Goal: Information Seeking & Learning: Check status

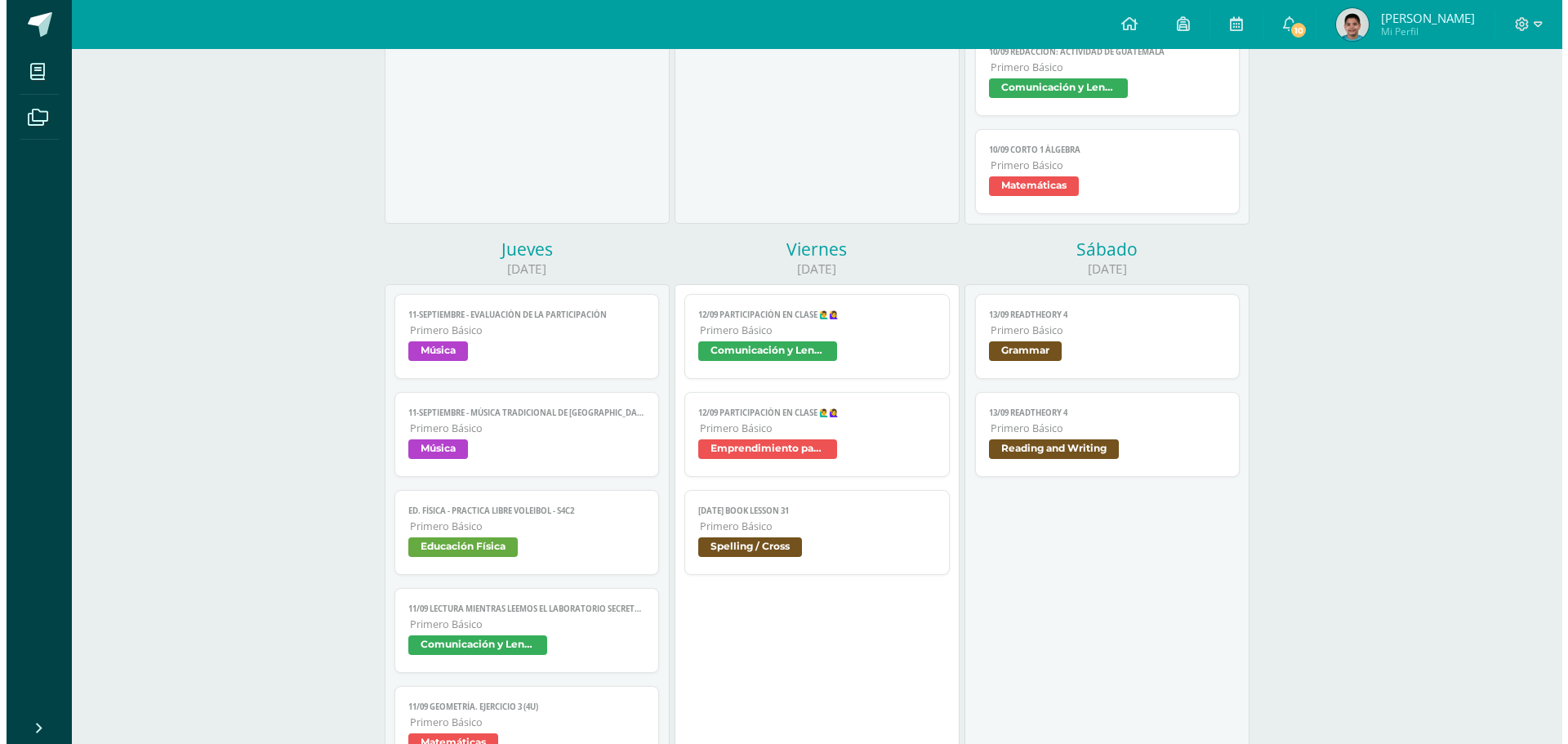
scroll to position [1061, 0]
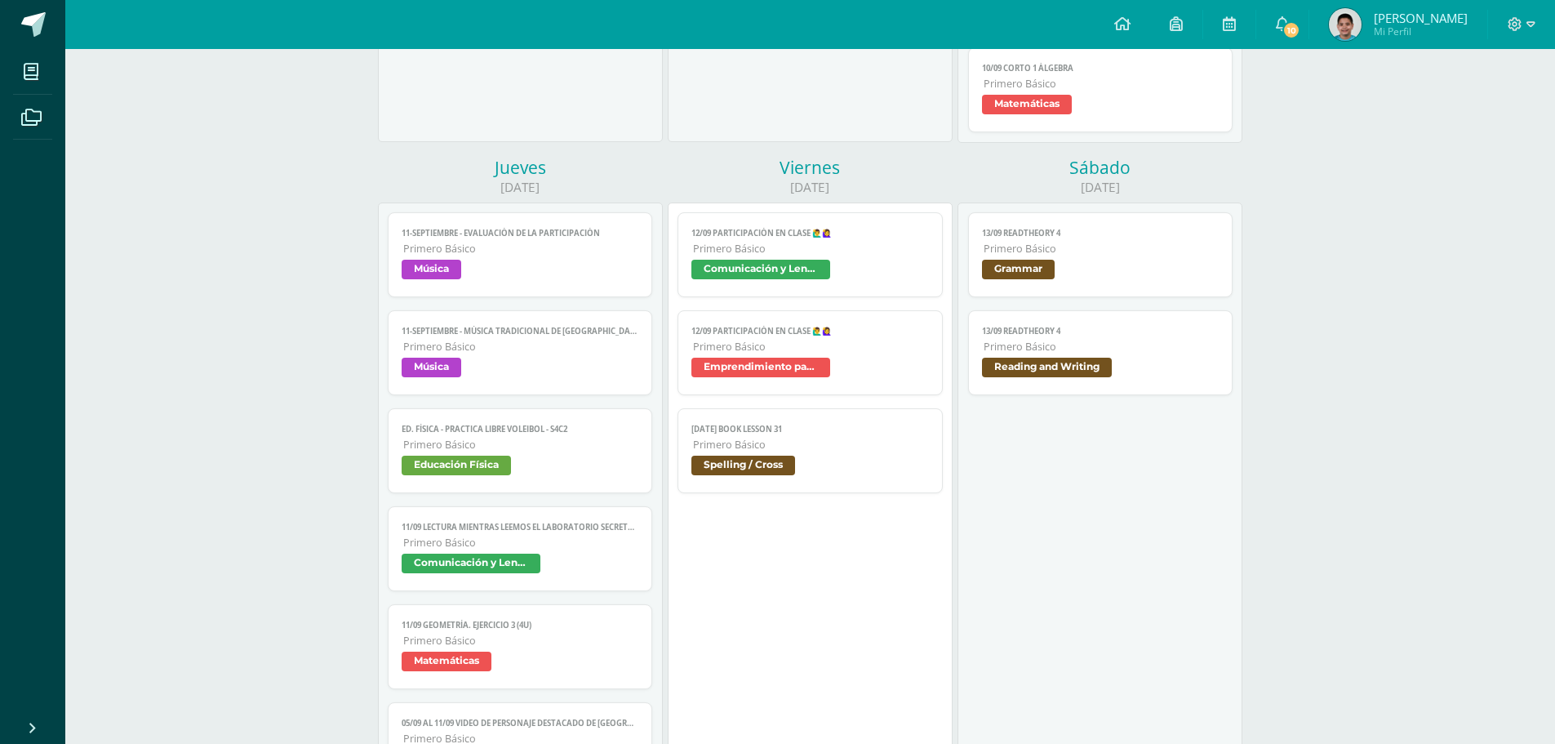
click at [839, 452] on link "12 sep. Book Lesson 31 Primero Básico Spelling / Cross" at bounding box center [810, 450] width 265 height 85
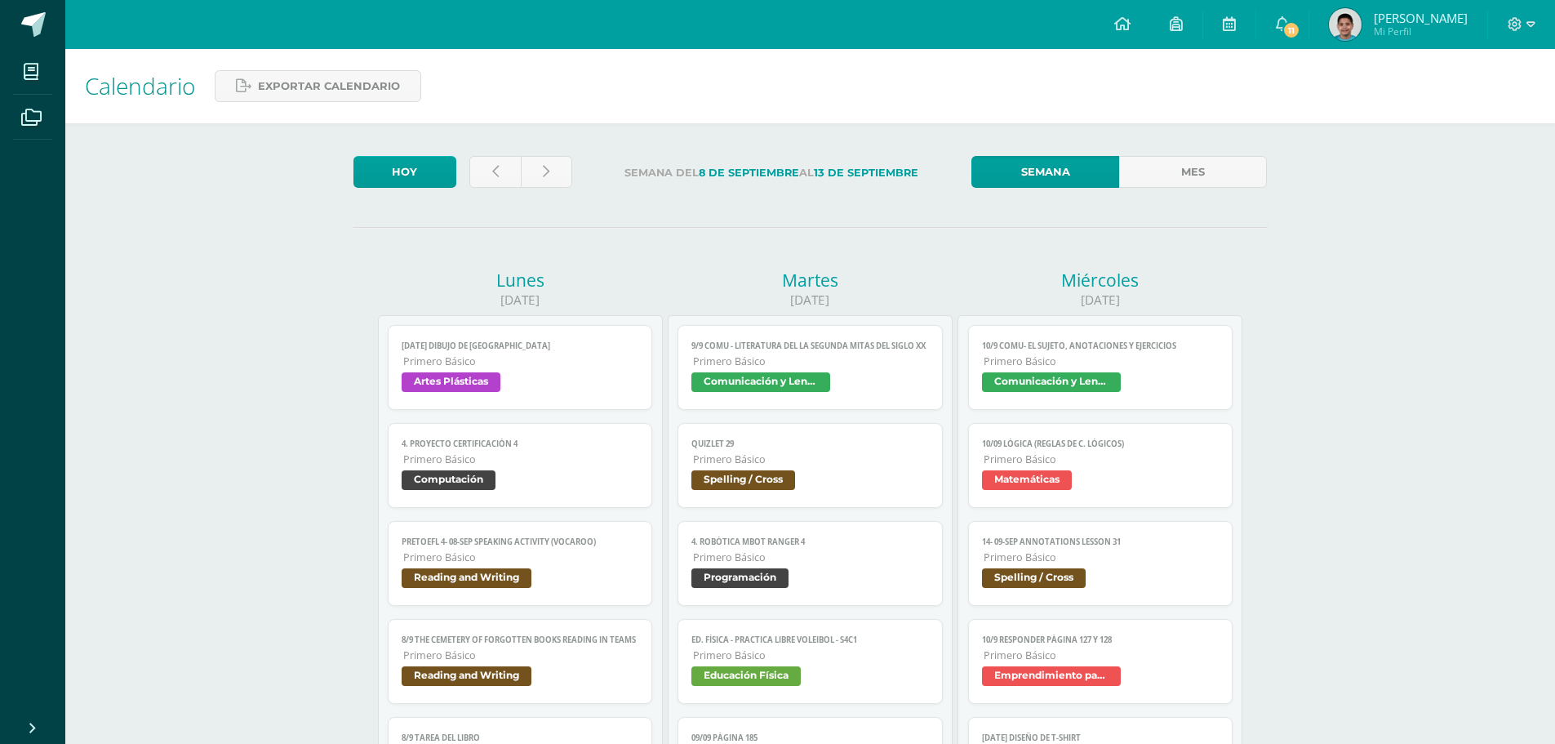
scroll to position [1061, 0]
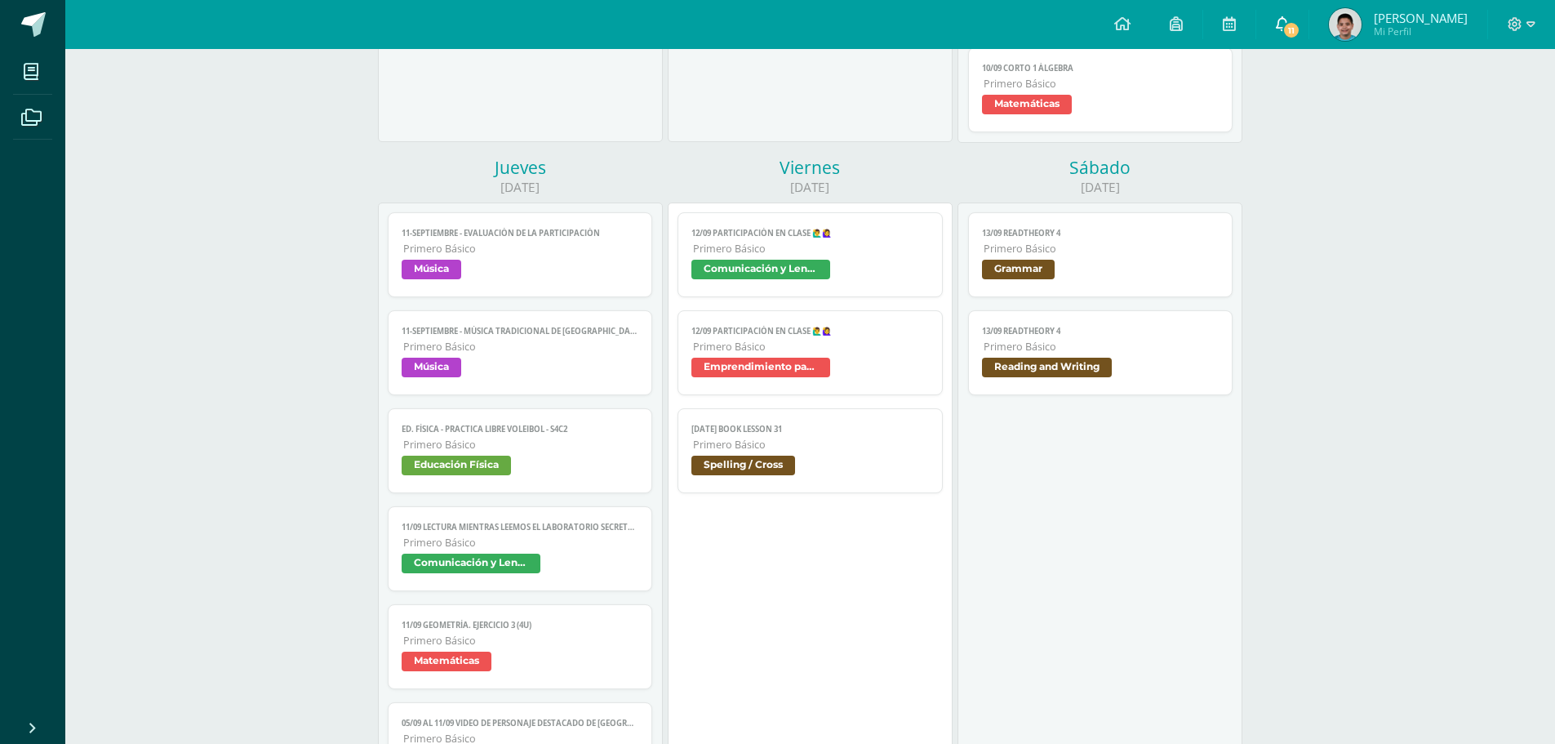
click at [1302, 35] on link "11" at bounding box center [1283, 24] width 52 height 49
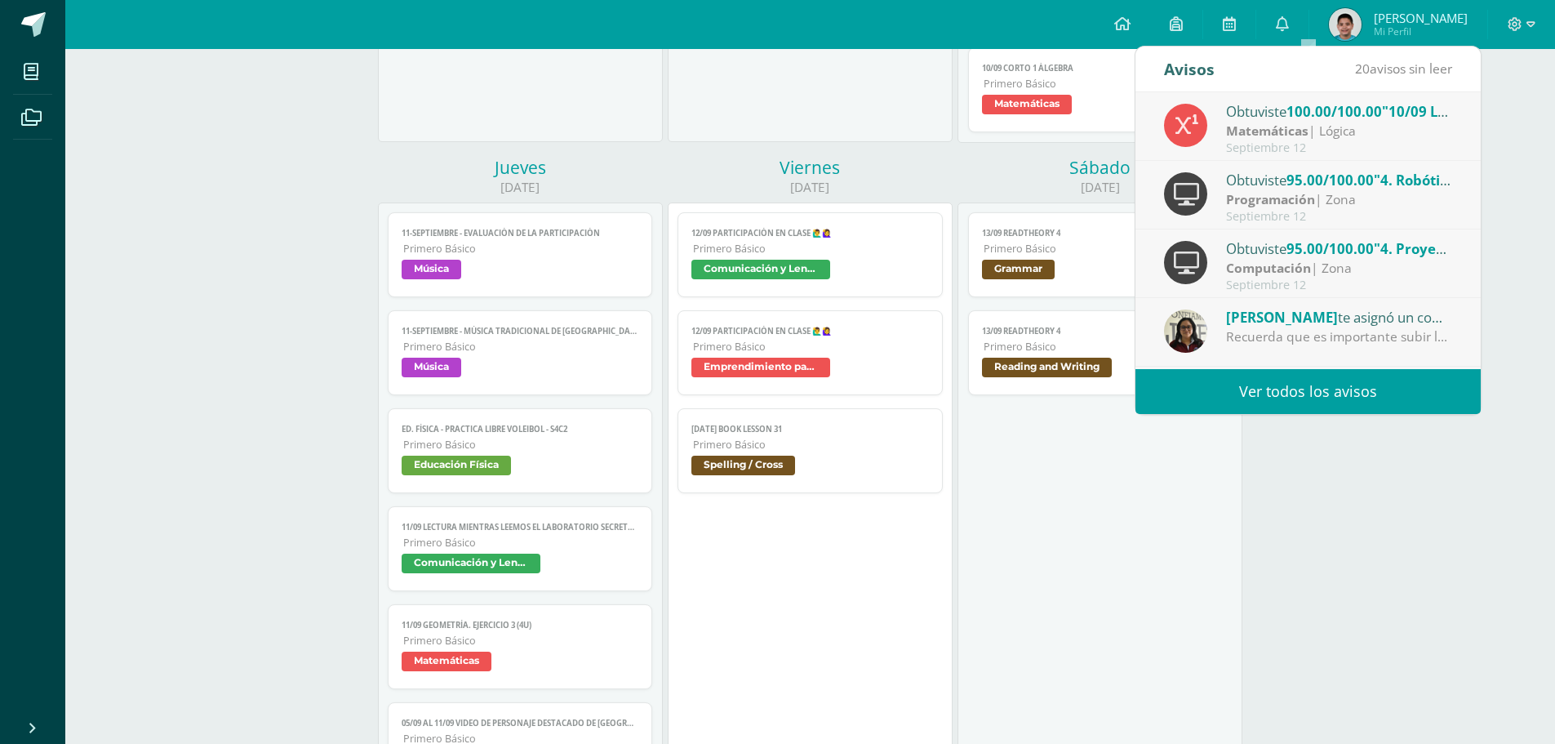
click at [837, 467] on span "Spelling / Cross" at bounding box center [811, 468] width 238 height 24
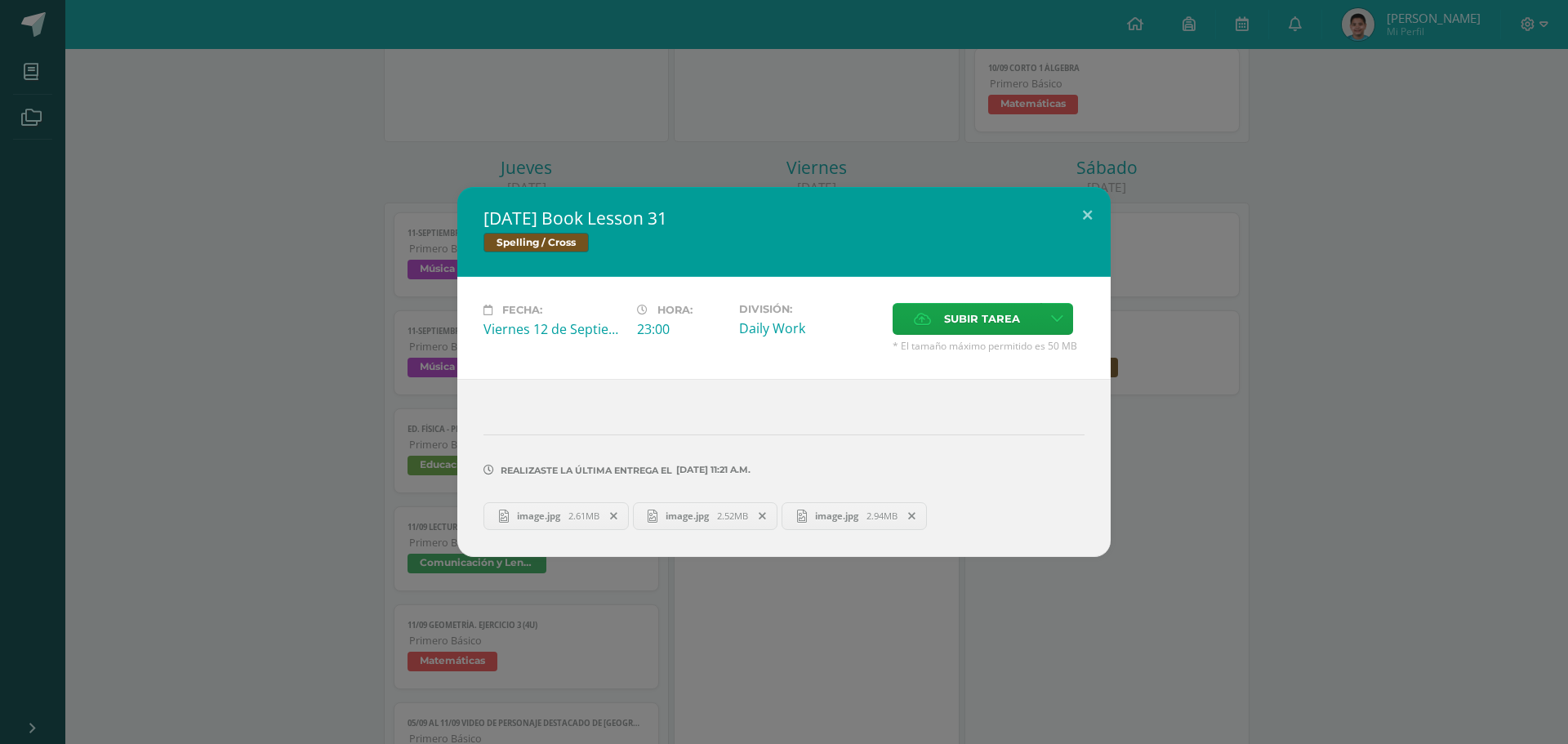
drag, startPoint x: 1567, startPoint y: 639, endPoint x: 1516, endPoint y: 398, distance: 245.3
click at [1555, 619] on div "[DATE] Book Lesson 31 Spelling / Cross Fecha: [DATE] Hora: 23:00 División: Dail…" at bounding box center [784, 372] width 1568 height 744
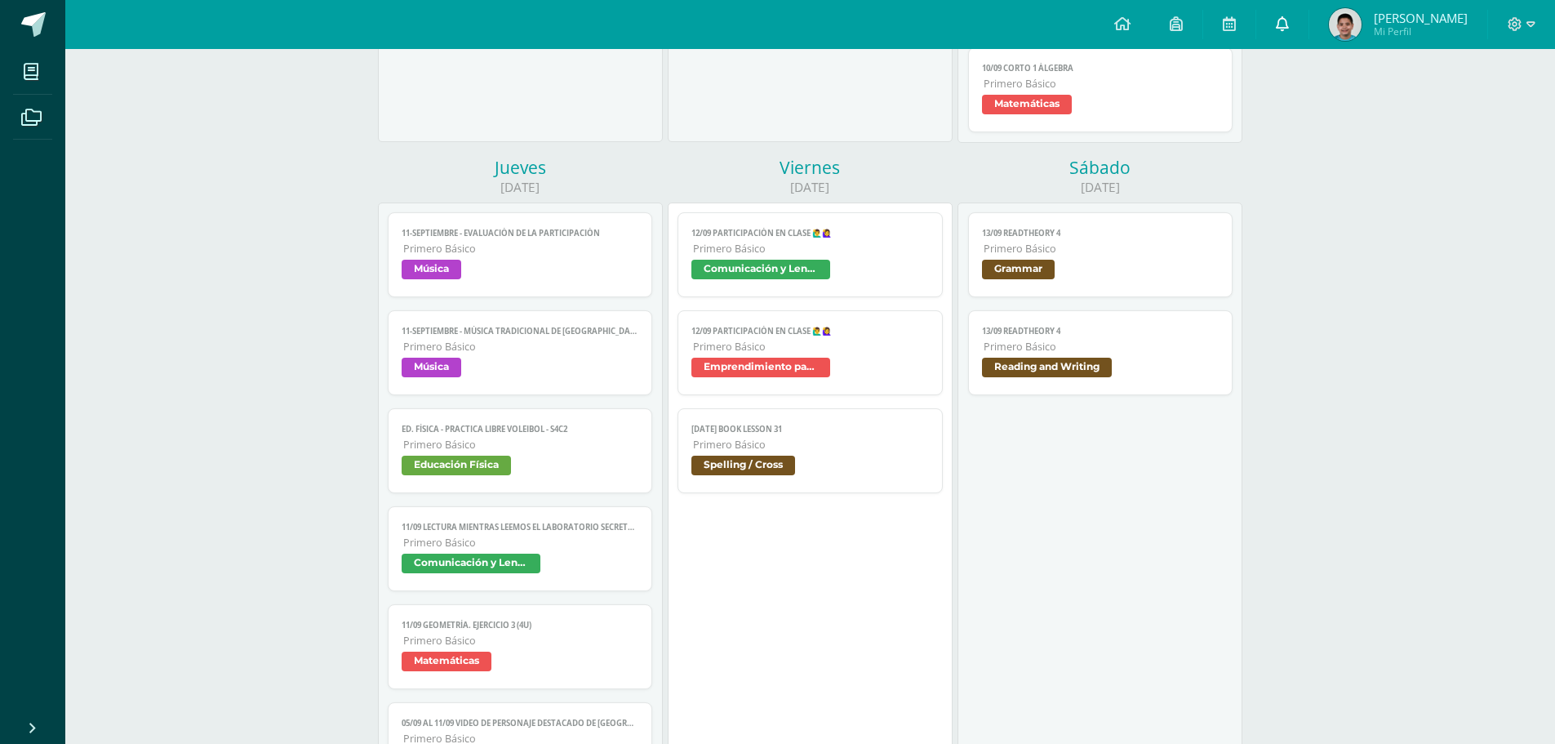
click at [1297, 38] on link "0" at bounding box center [1283, 24] width 52 height 49
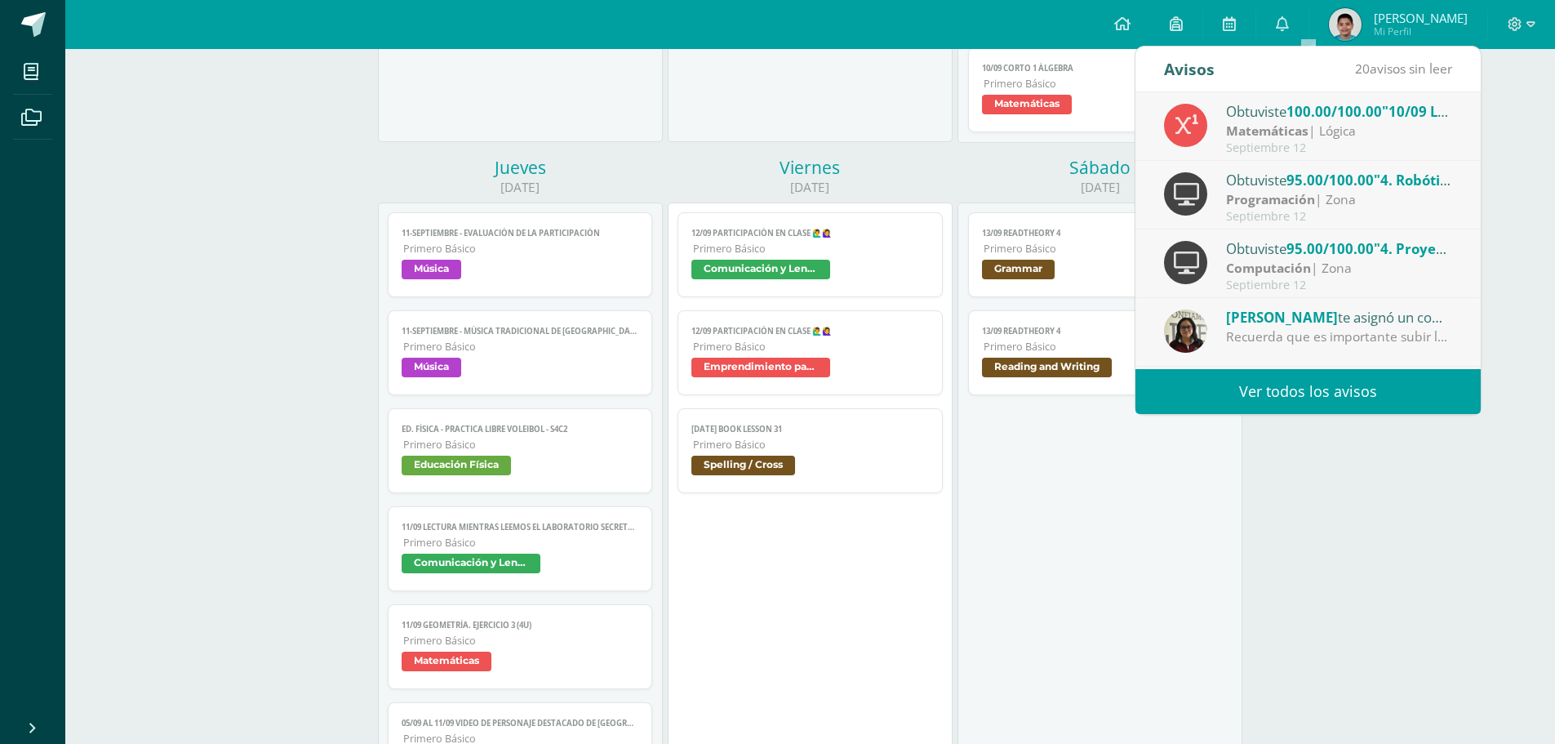
click at [1242, 412] on link "Ver todos los avisos" at bounding box center [1308, 391] width 345 height 45
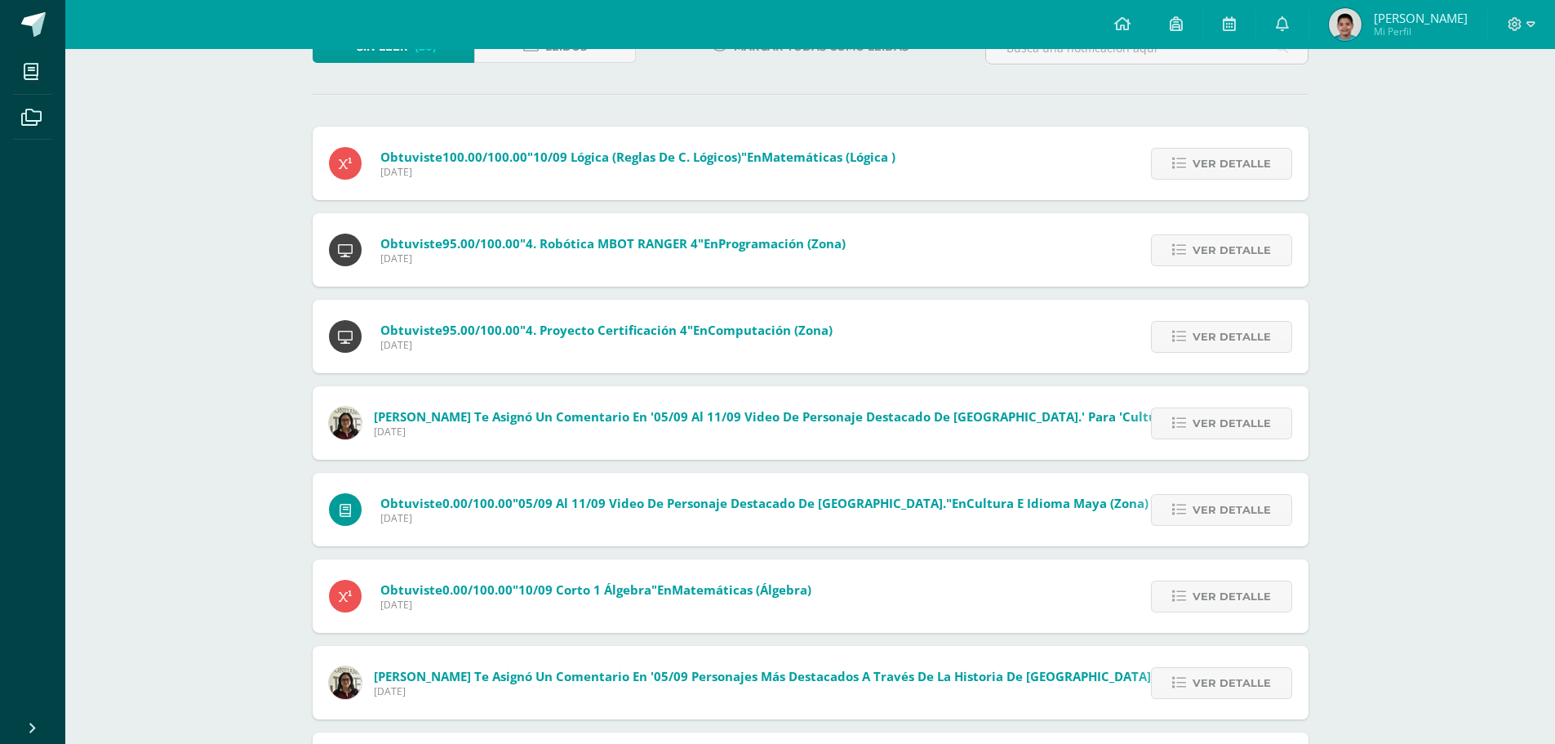
scroll to position [163, 0]
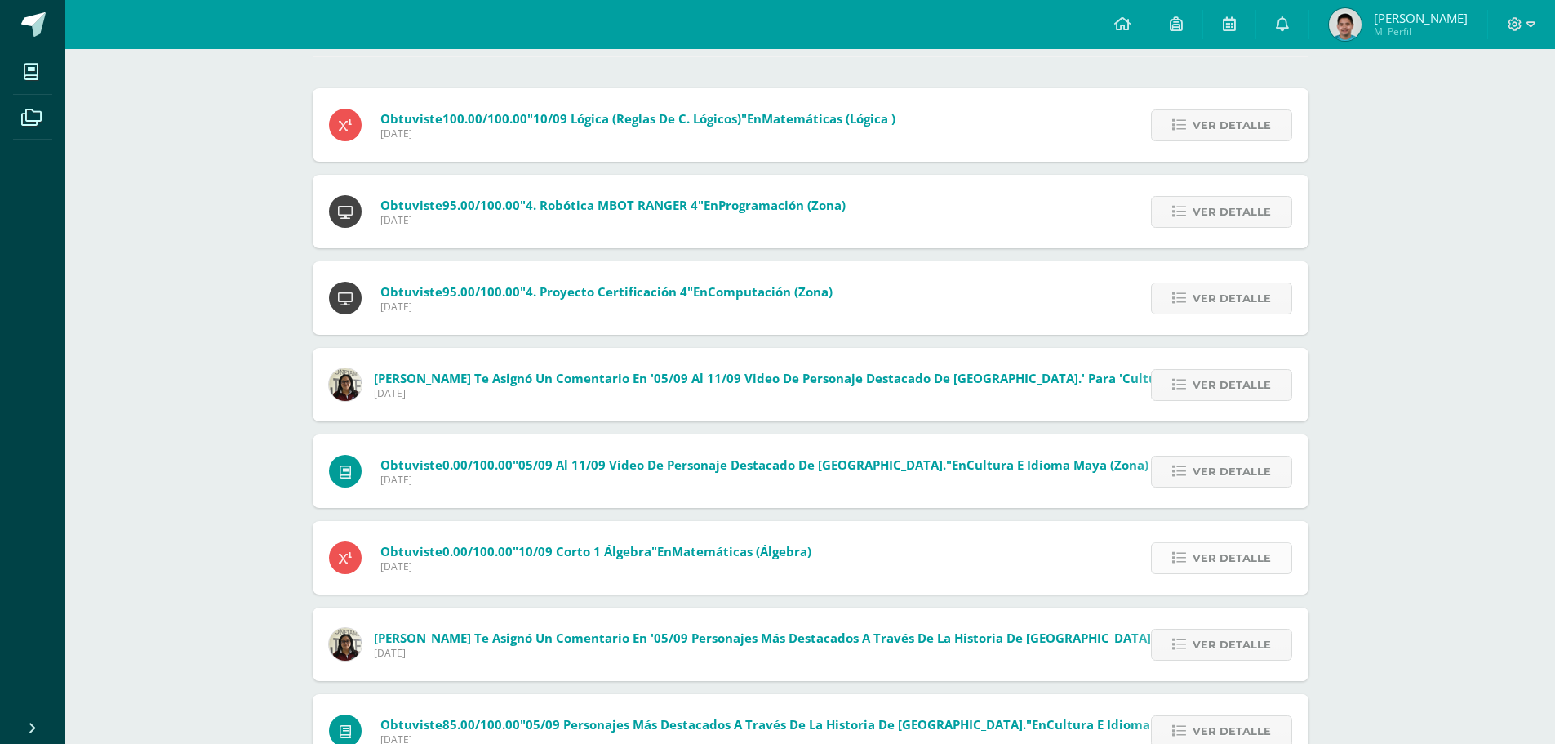
click at [1215, 562] on span "Ver detalle" at bounding box center [1232, 558] width 78 height 30
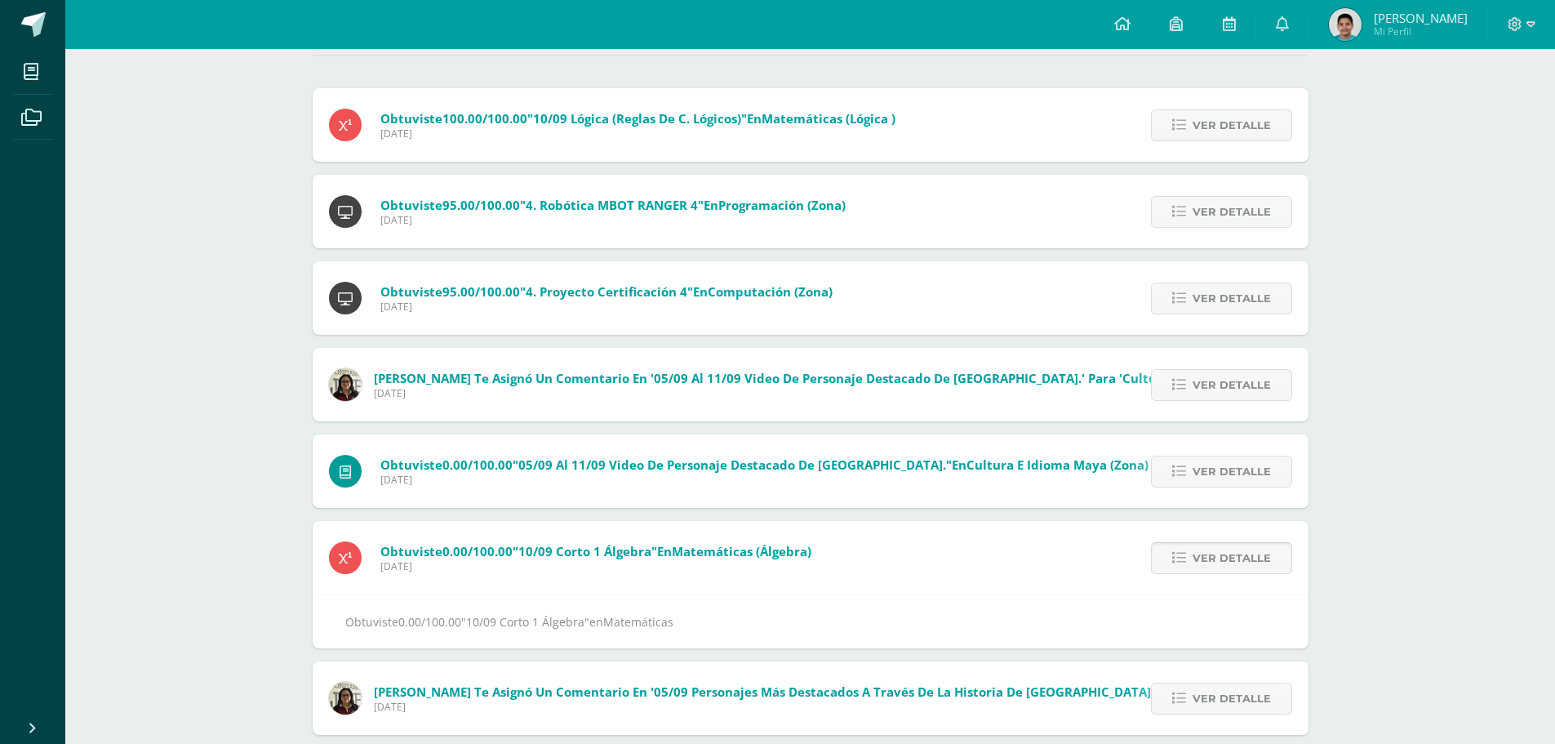
click at [1215, 562] on span "Ver detalle" at bounding box center [1232, 558] width 78 height 30
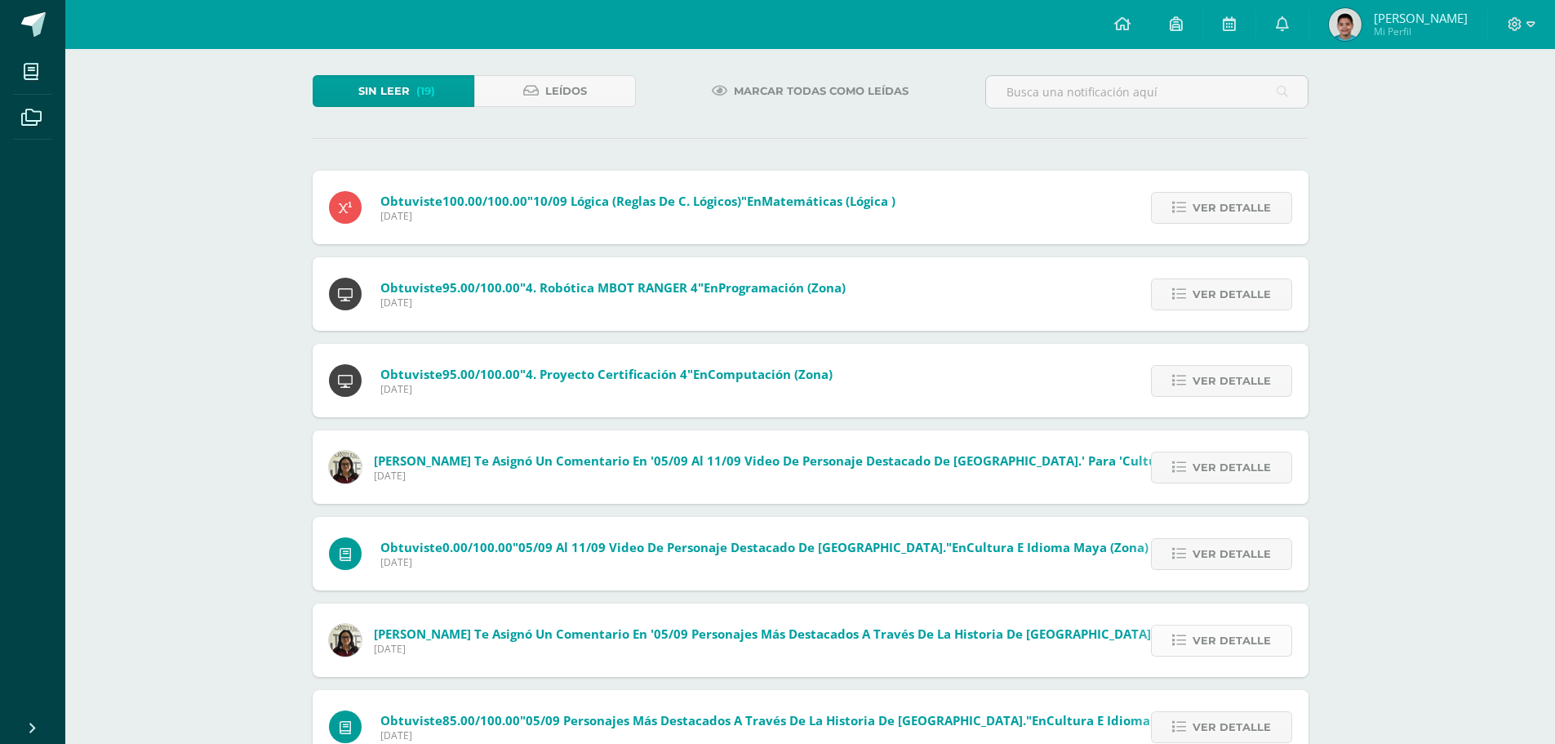
scroll to position [82, 0]
click at [1235, 633] on span "Ver detalle" at bounding box center [1232, 640] width 78 height 30
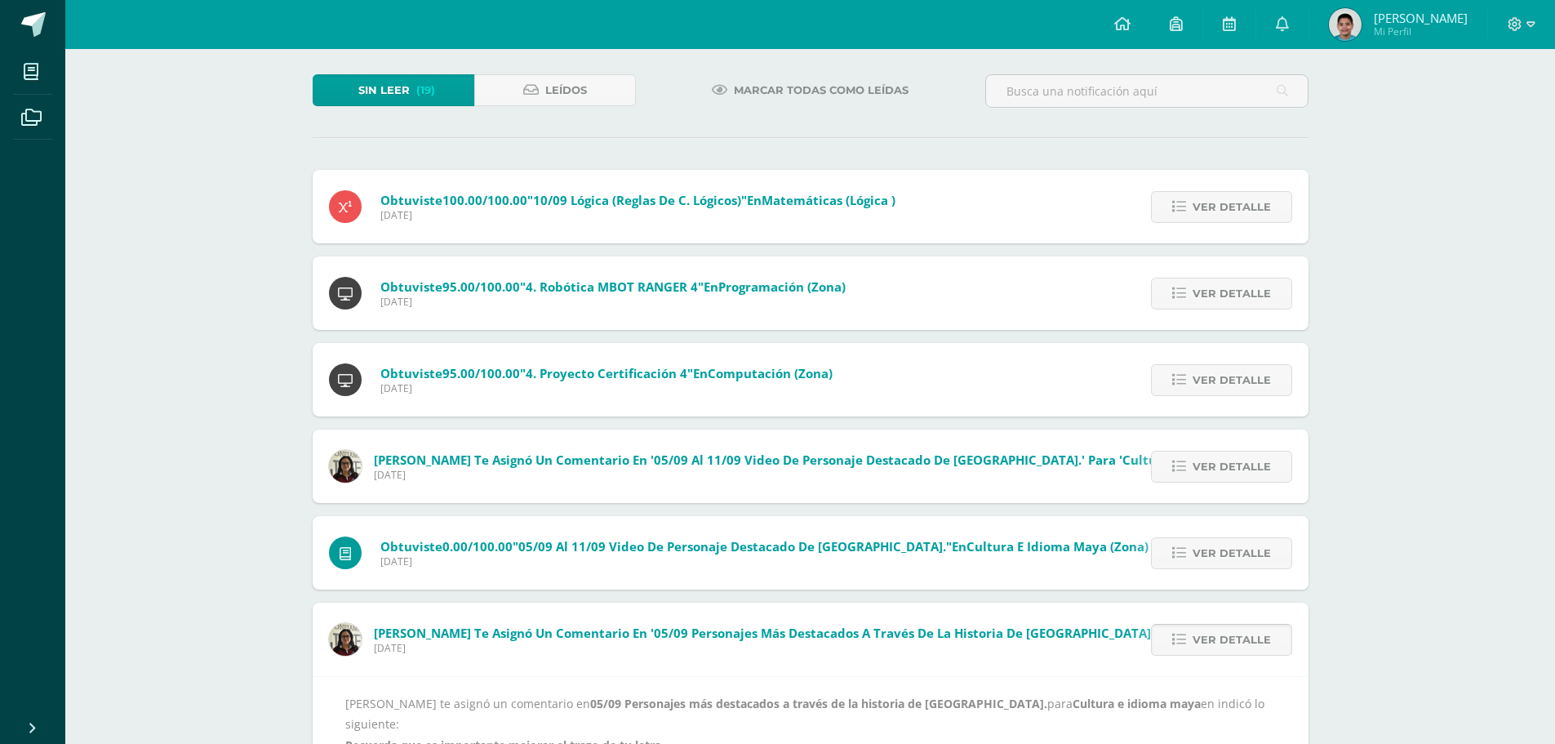
drag, startPoint x: 1240, startPoint y: 633, endPoint x: 1257, endPoint y: 642, distance: 19.4
click at [1257, 642] on span "Ver detalle" at bounding box center [1232, 640] width 78 height 30
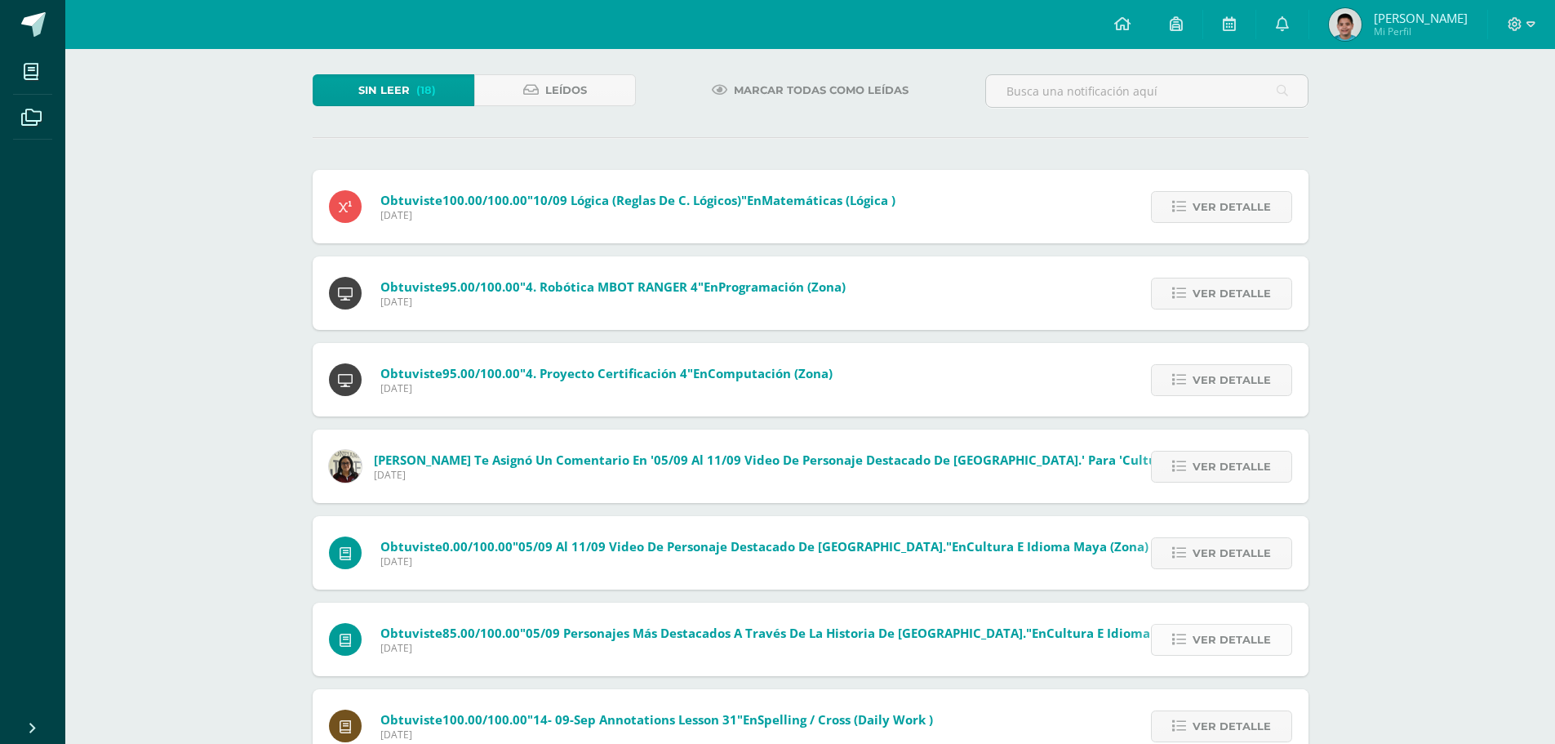
click at [1241, 643] on span "Ver detalle" at bounding box center [1232, 640] width 78 height 30
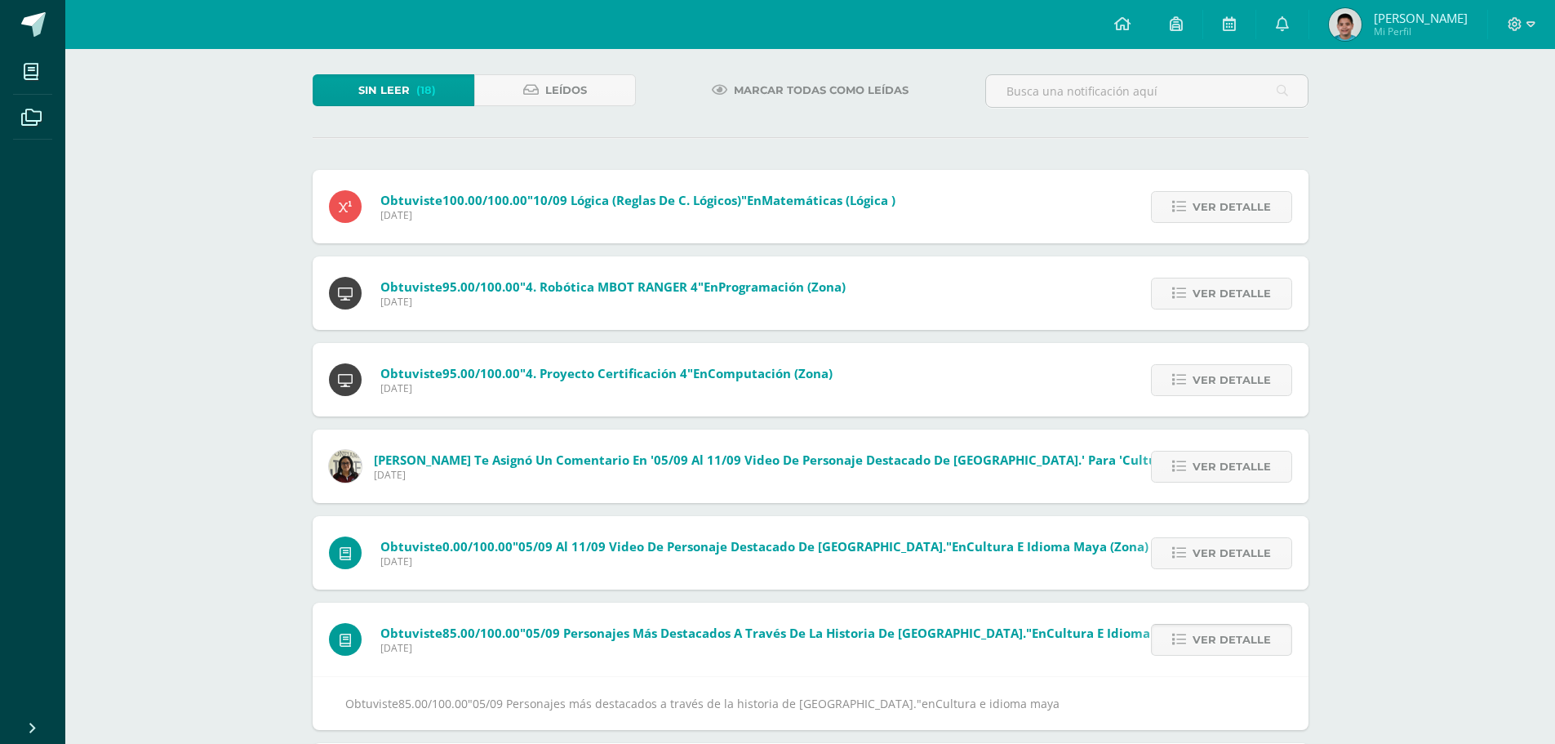
click at [1241, 643] on span "Ver detalle" at bounding box center [1232, 640] width 78 height 30
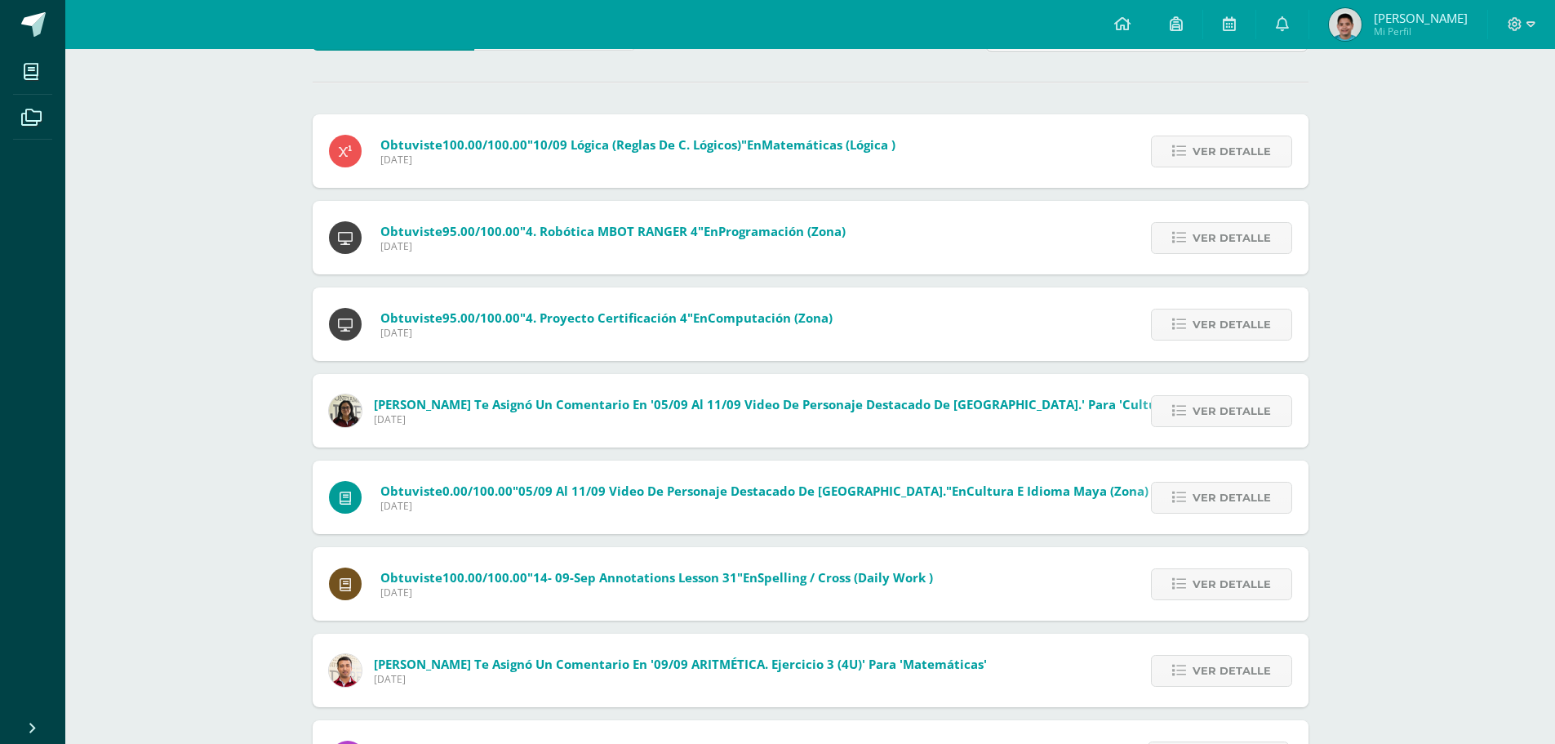
scroll to position [163, 0]
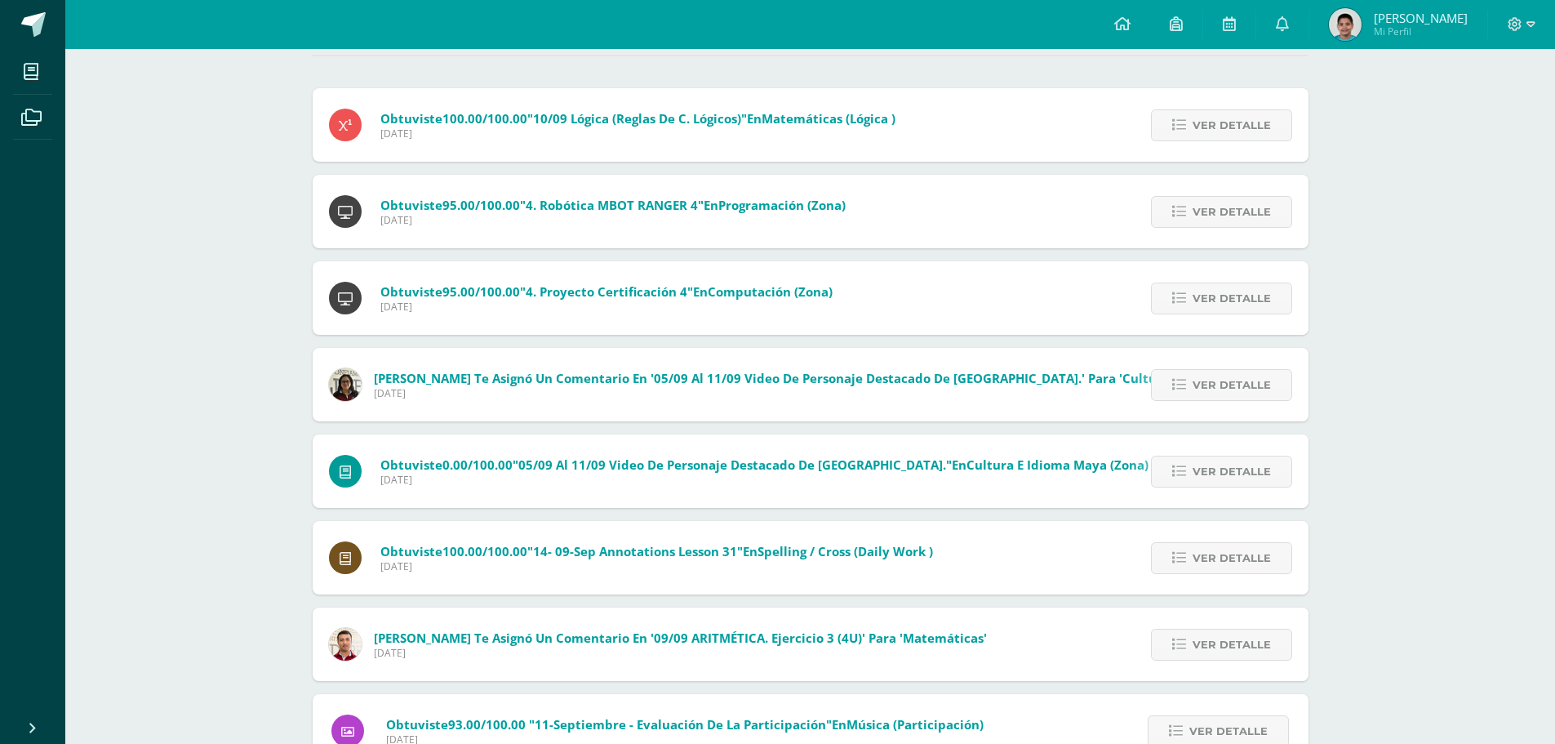
click at [1241, 582] on div "Ver detalle" at bounding box center [1218, 557] width 182 height 73
click at [1250, 557] on span "Ver detalle" at bounding box center [1232, 558] width 78 height 30
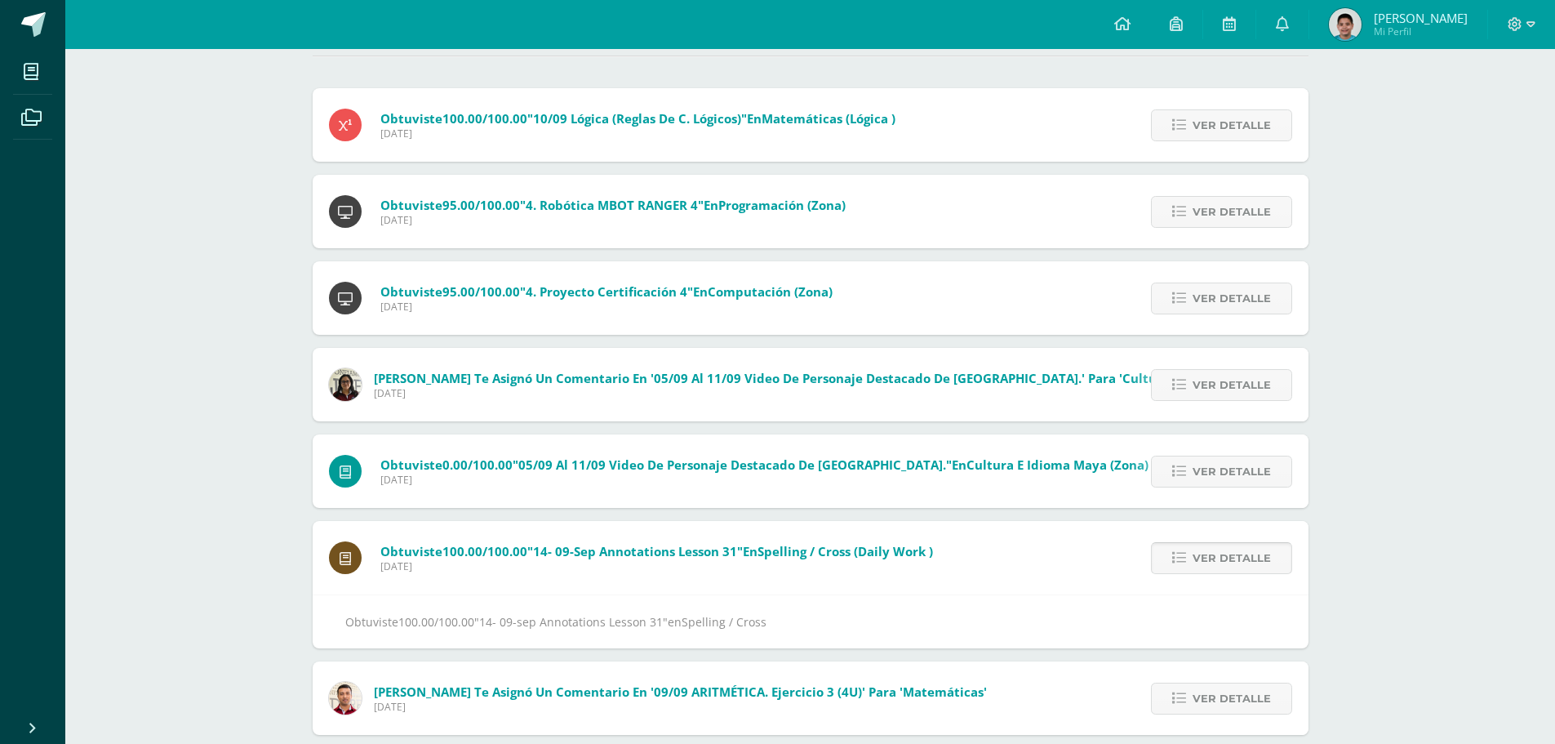
click at [1250, 557] on span "Ver detalle" at bounding box center [1232, 558] width 78 height 30
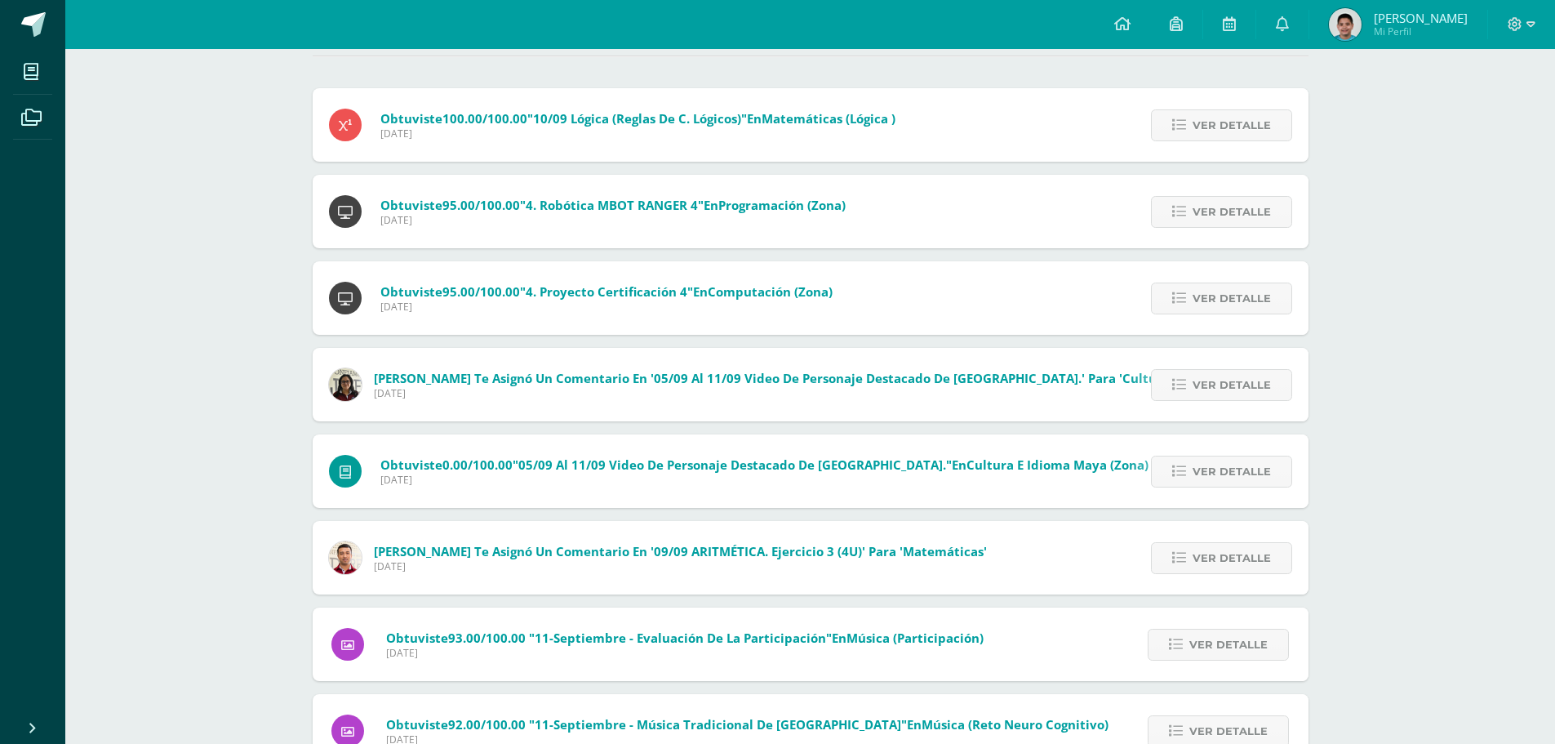
scroll to position [82, 0]
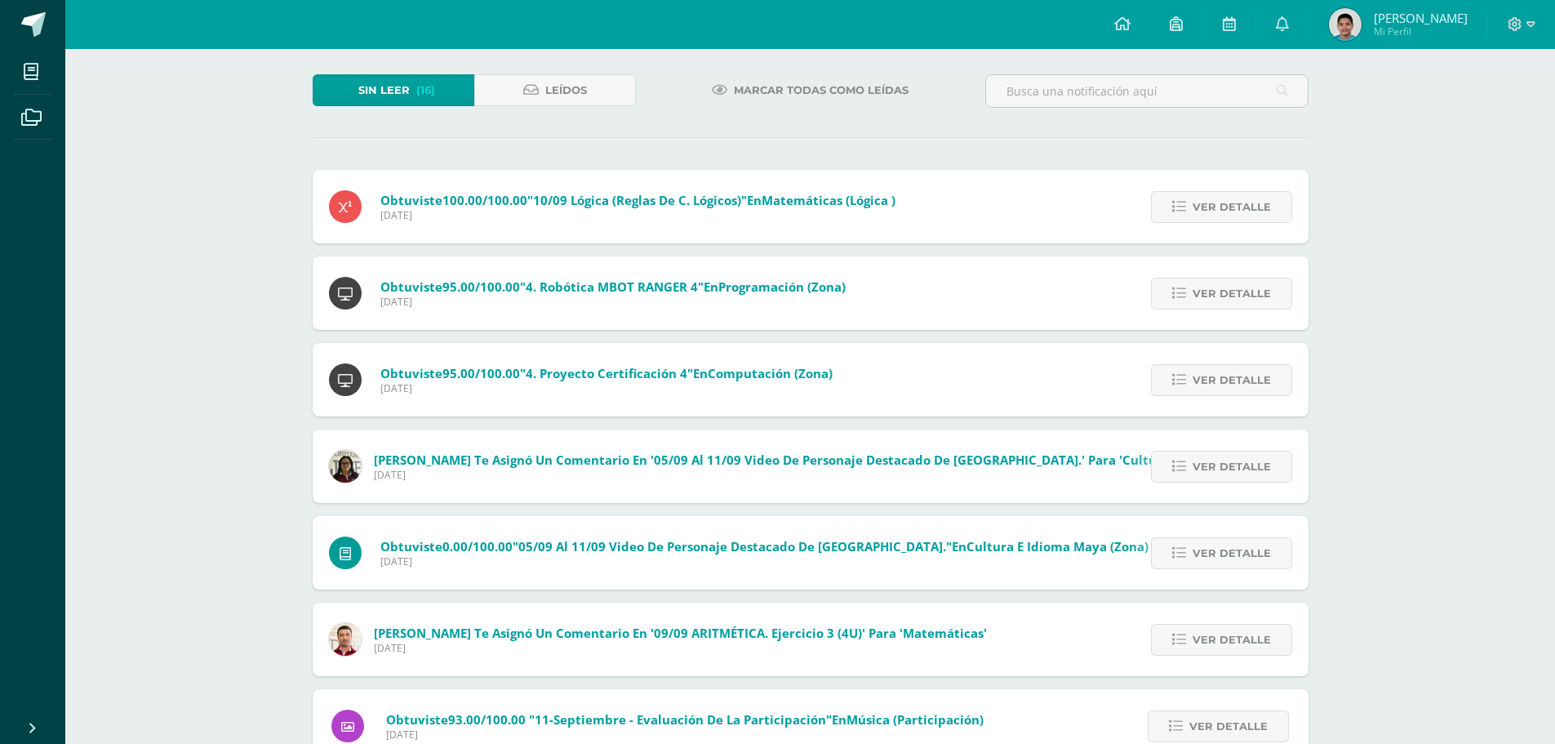
click at [1426, 367] on div "Notificaciones Sin leer (16) Leídos Marcar todas como leídas Obtuviste 100.00/1…" at bounding box center [810, 727] width 1490 height 1520
click at [1246, 461] on span "Ver detalle" at bounding box center [1232, 467] width 78 height 30
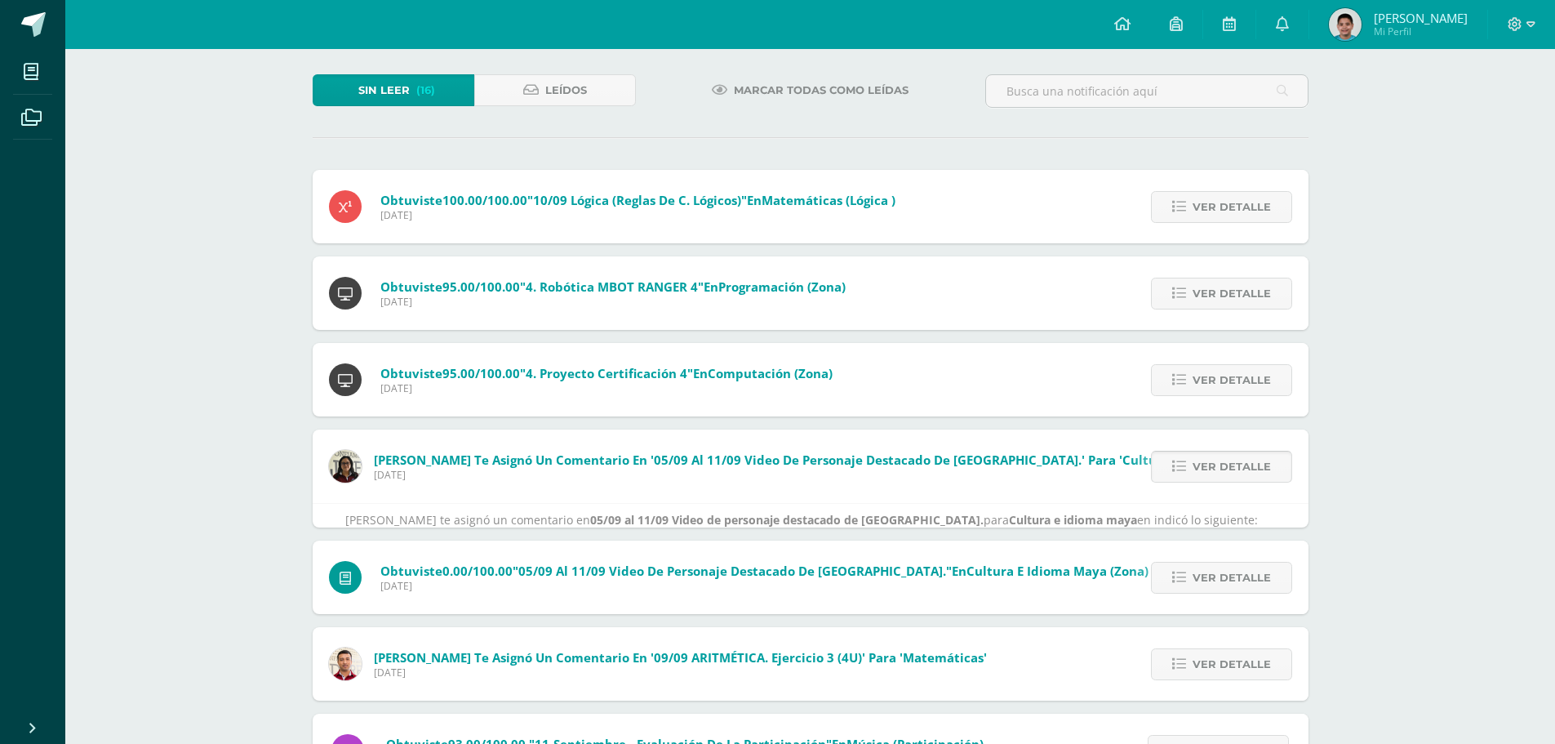
click at [1246, 461] on span "Ver detalle" at bounding box center [1232, 467] width 78 height 30
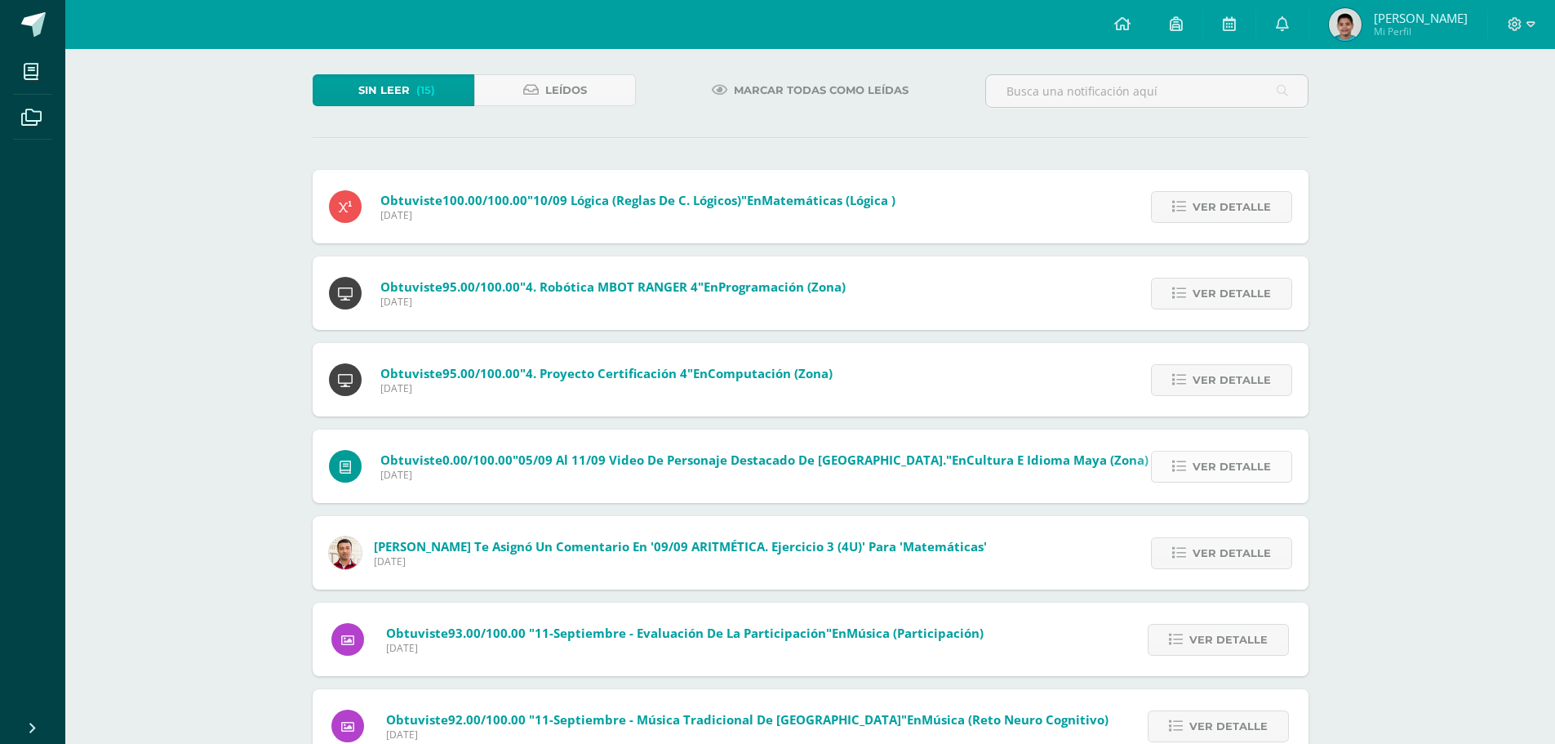
click at [1249, 459] on span "Ver detalle" at bounding box center [1232, 467] width 78 height 30
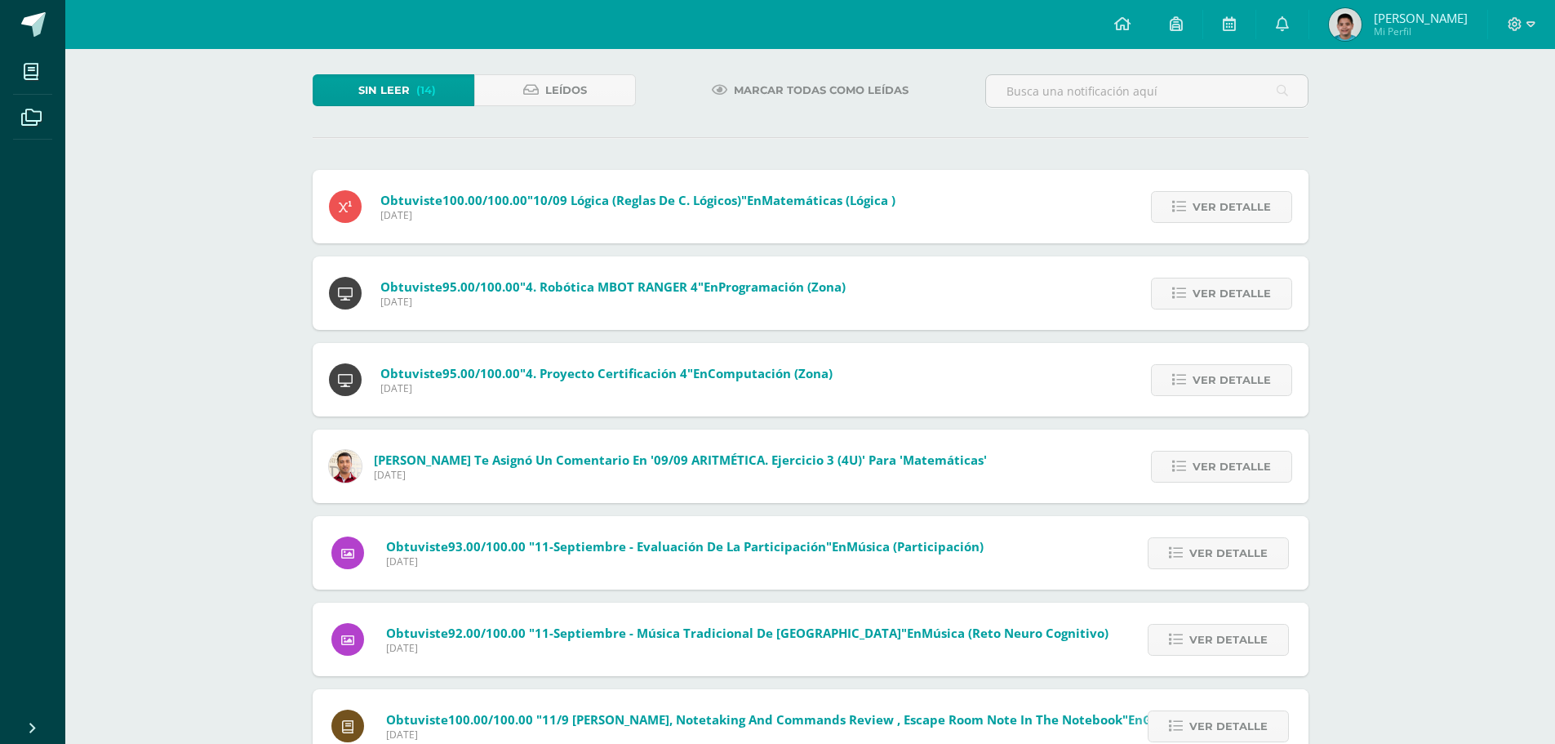
click at [790, 103] on span "Marcar todas como leídas" at bounding box center [821, 90] width 175 height 30
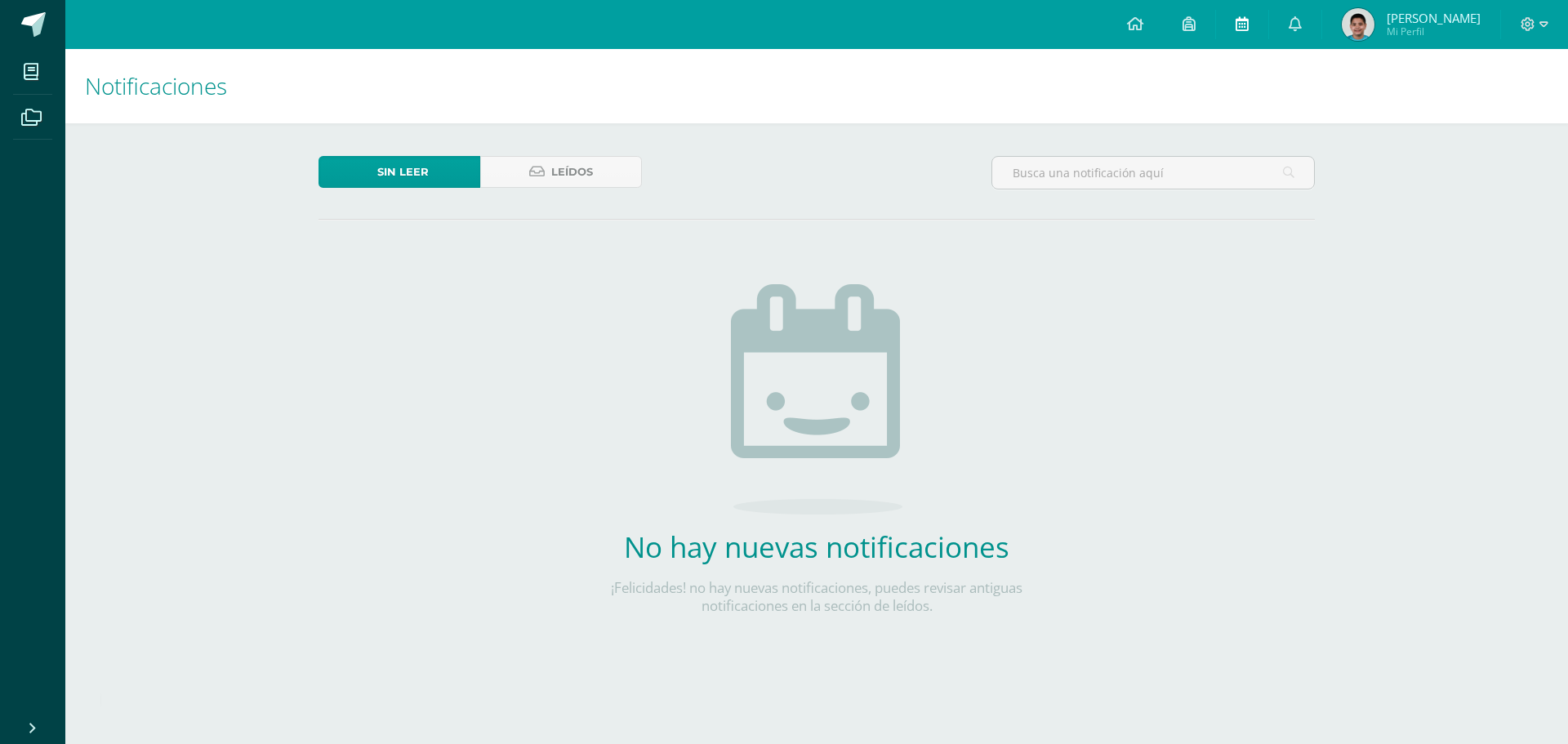
click at [1254, 33] on link at bounding box center [1242, 24] width 52 height 49
click at [1195, 21] on icon at bounding box center [1188, 23] width 13 height 15
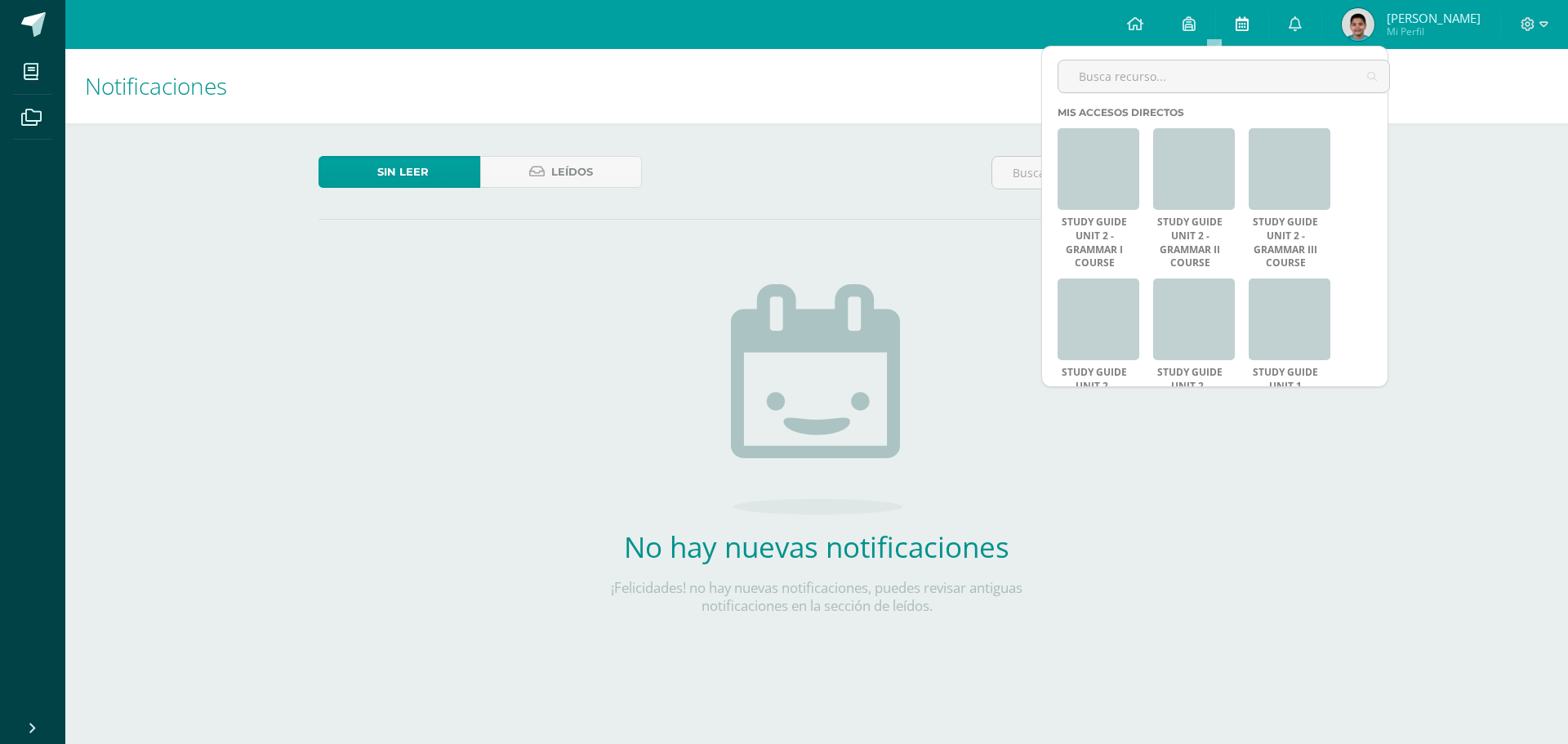
click at [1254, 16] on link at bounding box center [1242, 24] width 52 height 49
